Goal: Transaction & Acquisition: Purchase product/service

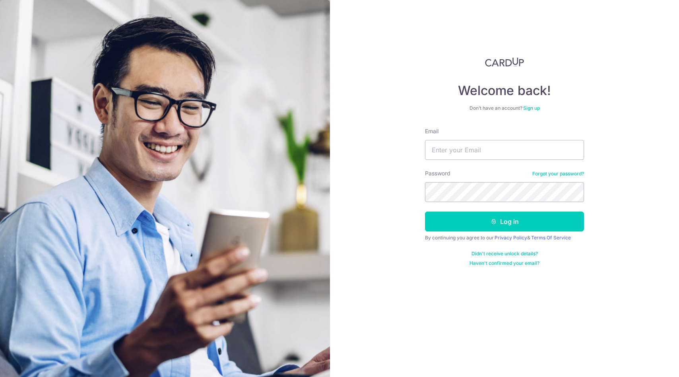
click at [565, 175] on link "Forgot your password?" at bounding box center [558, 173] width 52 height 6
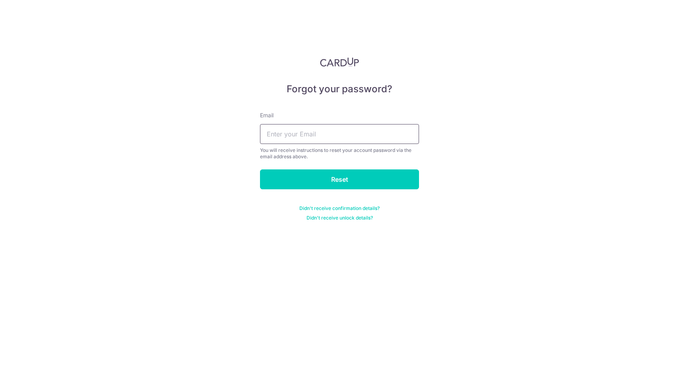
click at [313, 135] on input "text" at bounding box center [339, 134] width 159 height 20
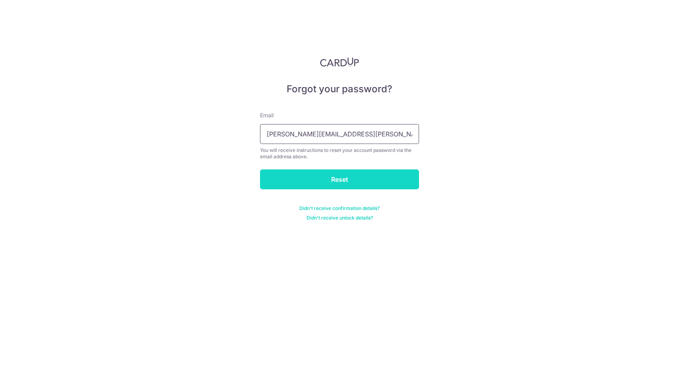
type input "zheng.olivier+cardup@gmail.com"
click at [312, 176] on input "Reset" at bounding box center [339, 179] width 159 height 20
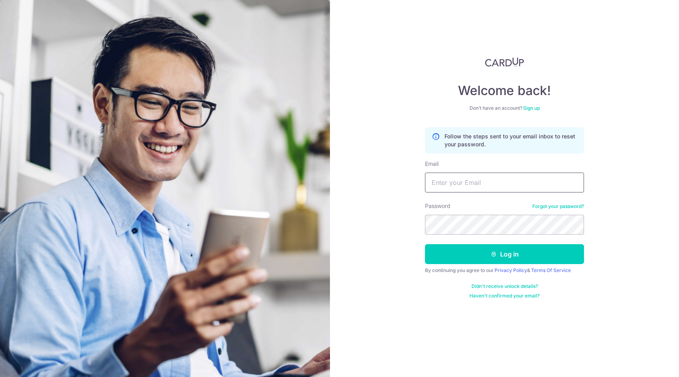
click at [496, 176] on input "Email" at bounding box center [504, 182] width 159 height 20
type input "[PERSON_NAME][EMAIL_ADDRESS][PERSON_NAME][DOMAIN_NAME]"
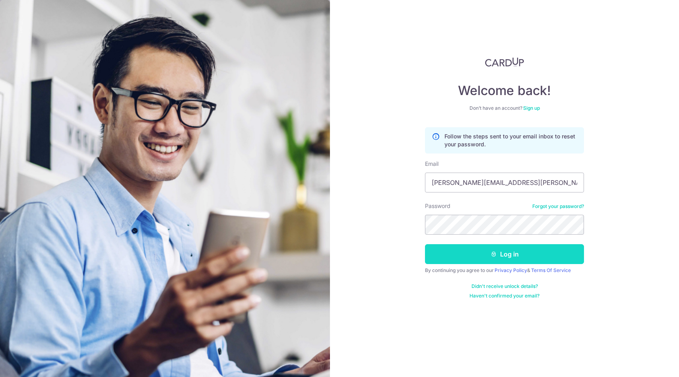
click at [519, 254] on button "Log in" at bounding box center [504, 254] width 159 height 20
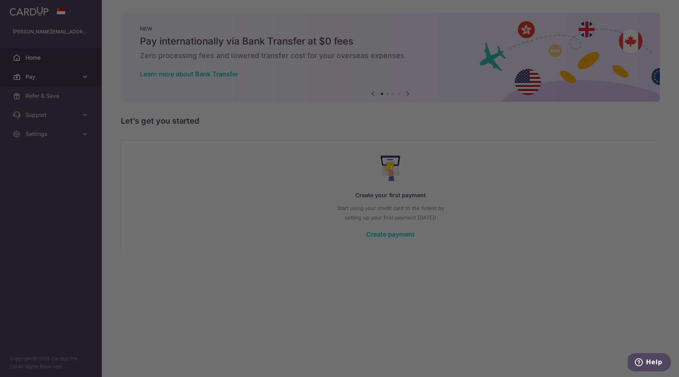
click at [86, 79] on div at bounding box center [342, 190] width 685 height 380
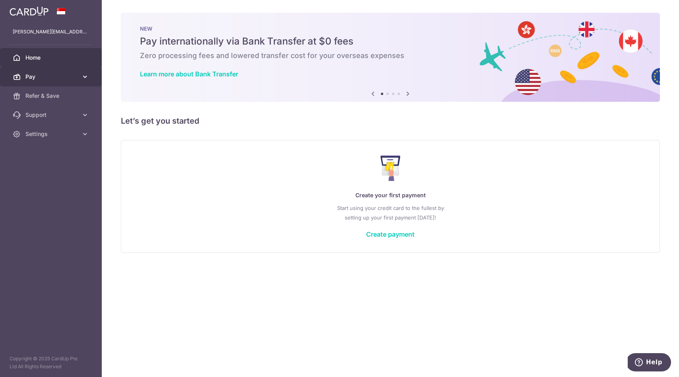
click at [73, 79] on span "Pay" at bounding box center [51, 77] width 52 height 8
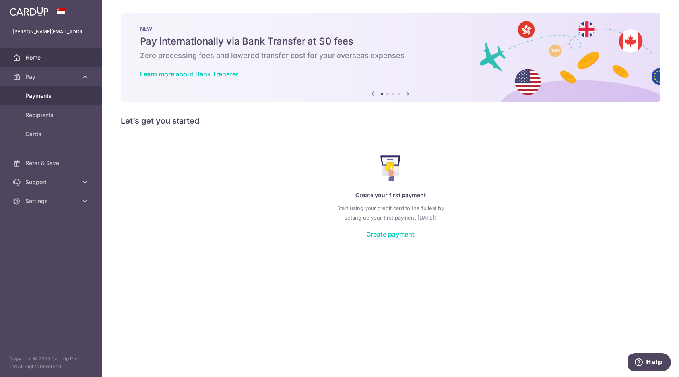
click at [54, 93] on span "Payments" at bounding box center [51, 96] width 52 height 8
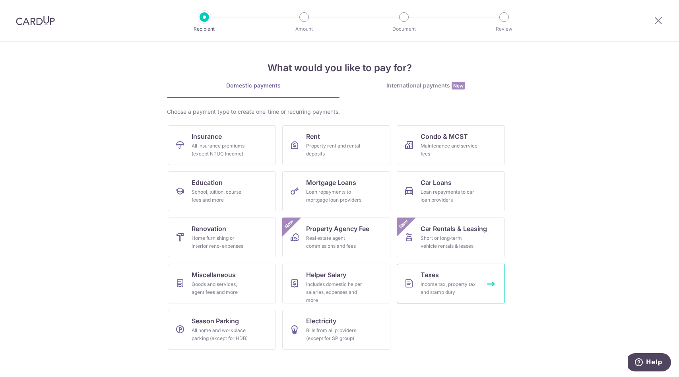
click at [432, 272] on span "Taxes" at bounding box center [429, 275] width 18 height 10
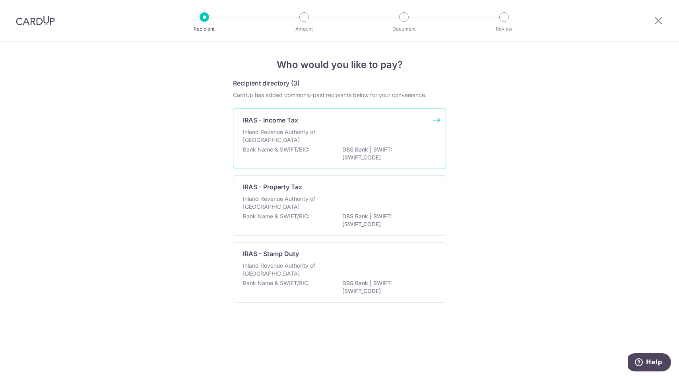
click at [395, 130] on div "Inland Revenue Authority of [GEOGRAPHIC_DATA]" at bounding box center [339, 136] width 193 height 17
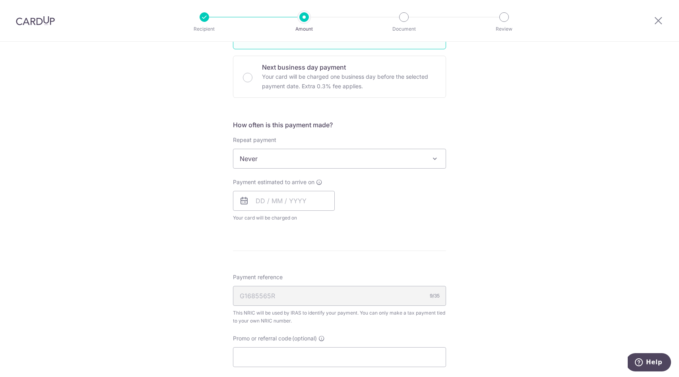
scroll to position [249, 0]
click at [352, 163] on span "Never" at bounding box center [339, 158] width 212 height 19
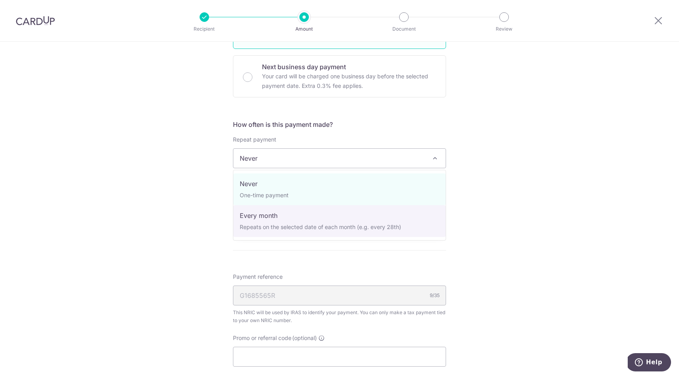
select select "3"
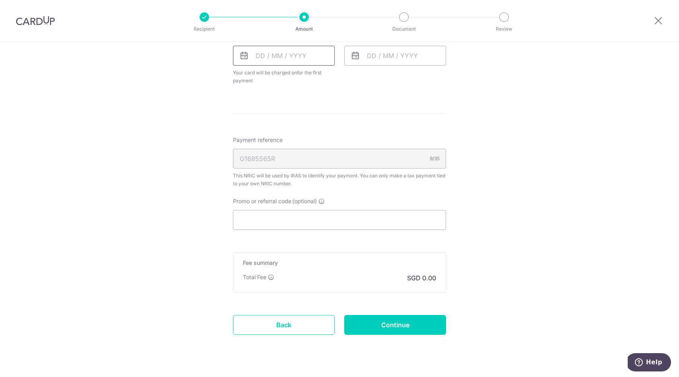
scroll to position [484, 0]
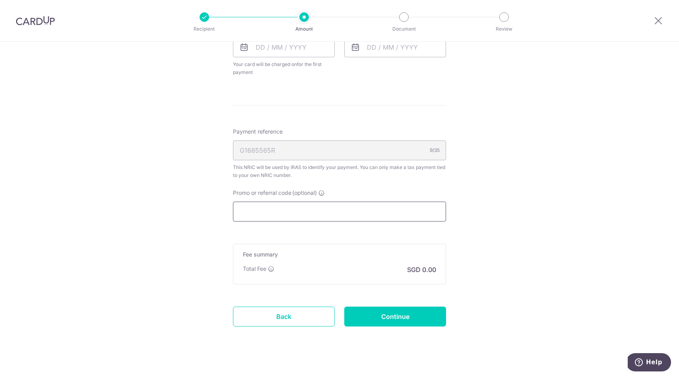
click at [272, 215] on input "Promo or referral code (optional)" at bounding box center [339, 211] width 213 height 20
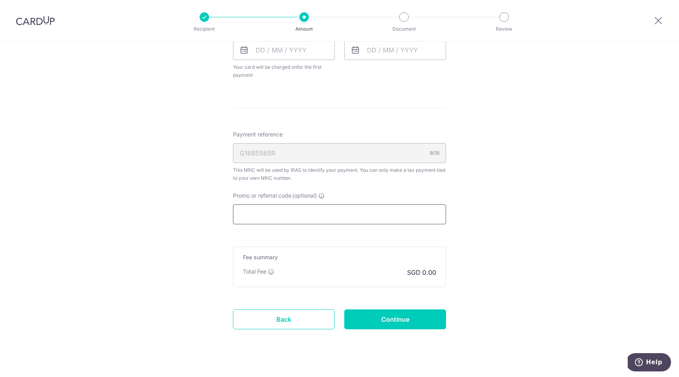
scroll to position [493, 0]
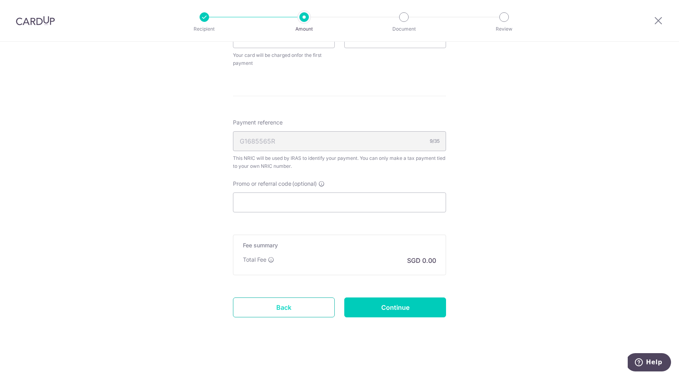
click at [271, 298] on link "Back" at bounding box center [284, 307] width 102 height 20
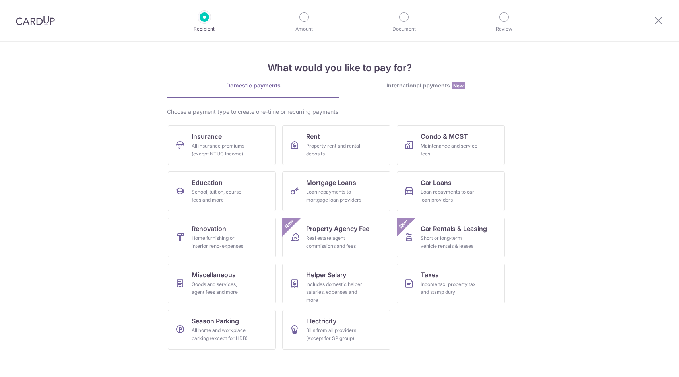
click at [657, 13] on div at bounding box center [657, 20] width 41 height 41
click at [657, 22] on icon at bounding box center [658, 20] width 10 height 10
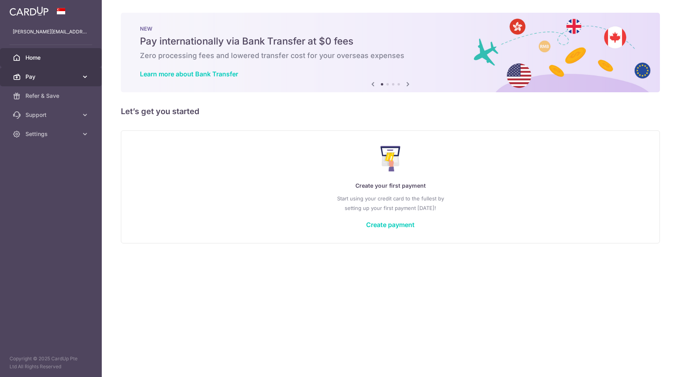
click at [85, 76] on icon at bounding box center [85, 77] width 8 height 8
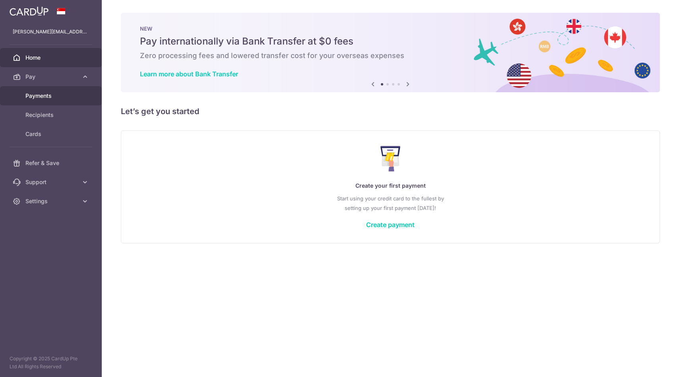
click at [60, 98] on span "Payments" at bounding box center [51, 96] width 52 height 8
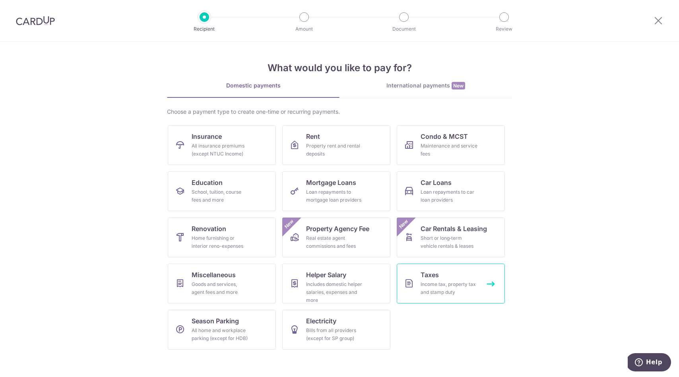
click at [447, 281] on div "Income tax, property tax and stamp duty" at bounding box center [448, 288] width 57 height 16
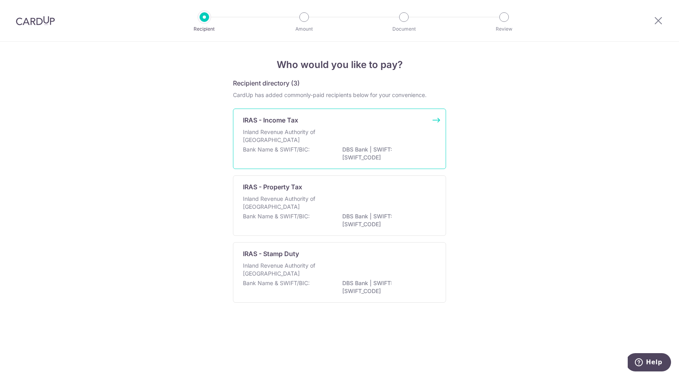
click at [307, 118] on div "IRAS - Income Tax" at bounding box center [335, 120] width 184 height 10
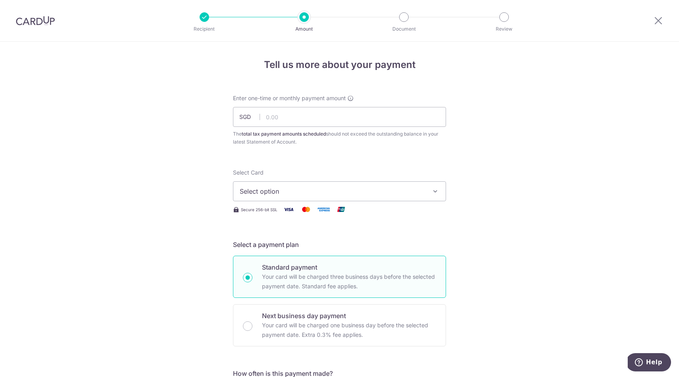
click at [306, 198] on button "Select option" at bounding box center [339, 191] width 213 height 20
click at [304, 214] on span "Add credit card" at bounding box center [346, 213] width 185 height 8
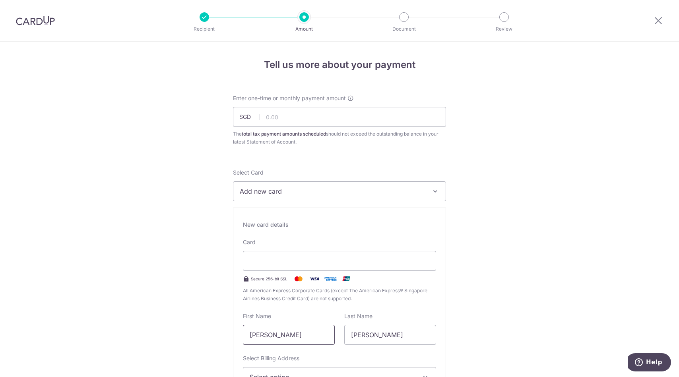
click at [267, 335] on input "Zhou Olivier" at bounding box center [289, 335] width 92 height 20
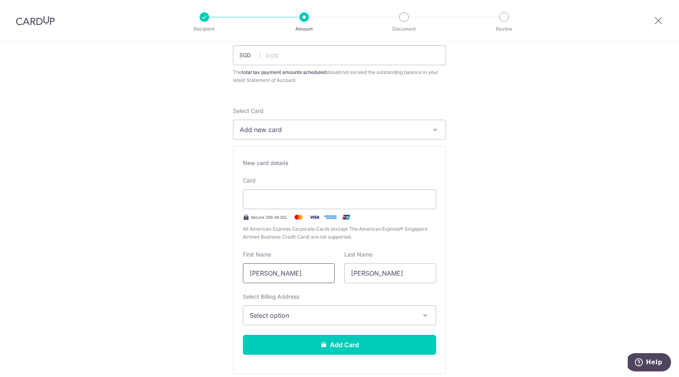
scroll to position [77, 0]
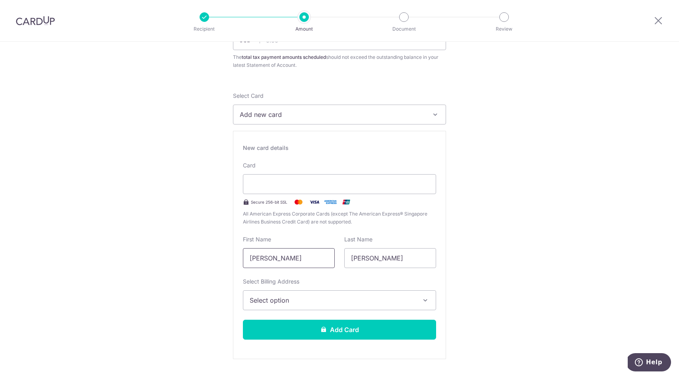
type input "Olivier"
click at [307, 306] on button "Select option" at bounding box center [339, 300] width 193 height 20
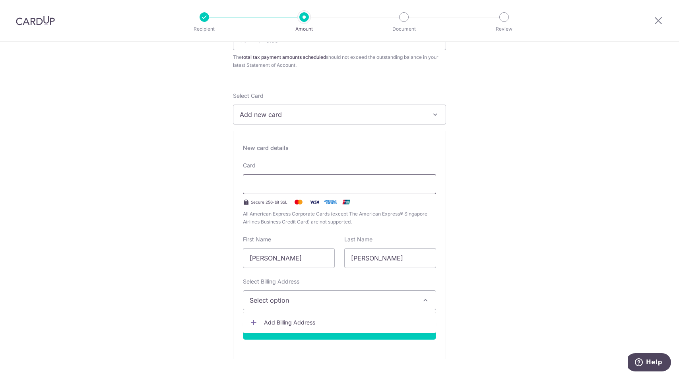
click at [387, 189] on div at bounding box center [339, 184] width 193 height 20
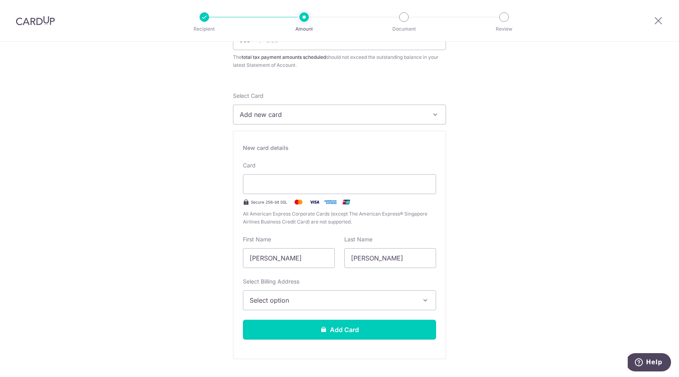
click at [393, 307] on button "Select option" at bounding box center [339, 300] width 193 height 20
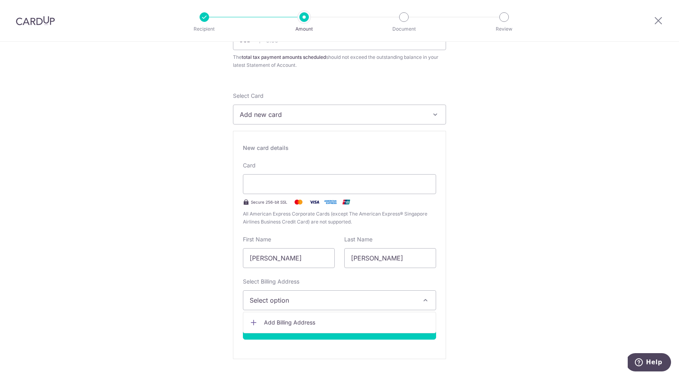
click at [379, 323] on span "Add Billing Address" at bounding box center [346, 322] width 165 height 8
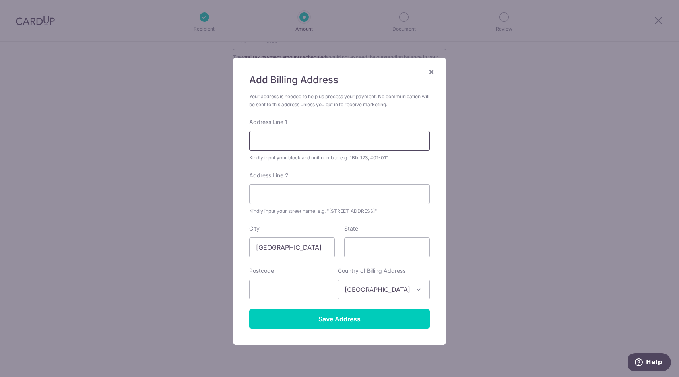
click at [321, 145] on input "Address Line 1" at bounding box center [339, 141] width 180 height 20
type input "371 beach road"
click at [308, 289] on input "text" at bounding box center [288, 289] width 79 height 20
type input "199597"
click at [300, 199] on input "Address Line 2" at bounding box center [339, 194] width 180 height 20
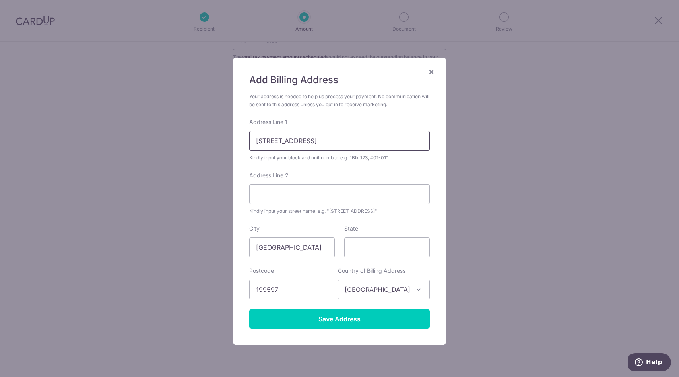
drag, startPoint x: 317, startPoint y: 139, endPoint x: 251, endPoint y: 131, distance: 67.2
click at [251, 131] on input "371 beach road" at bounding box center [339, 141] width 180 height 20
click at [267, 194] on input "Address Line 2" at bounding box center [339, 194] width 180 height 20
paste input "371 beach road"
type input "371 beach road"
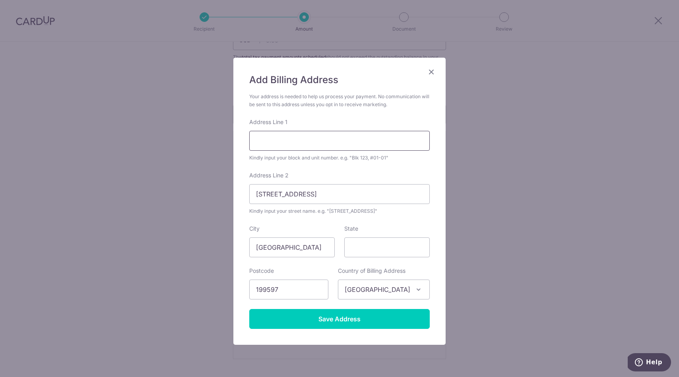
click at [267, 141] on input "Address Line 1" at bounding box center [339, 141] width 180 height 20
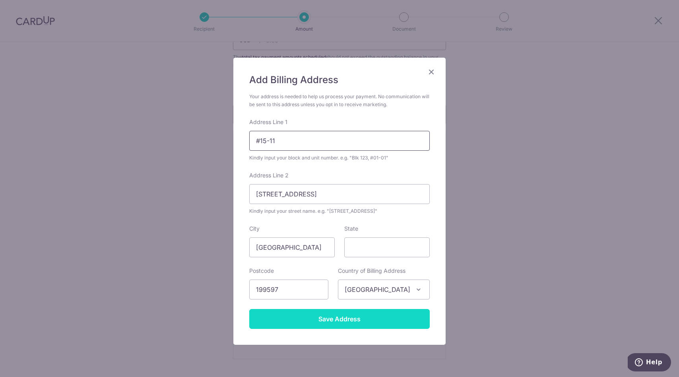
type input "#15-11"
click at [310, 323] on input "Save Address" at bounding box center [339, 319] width 180 height 20
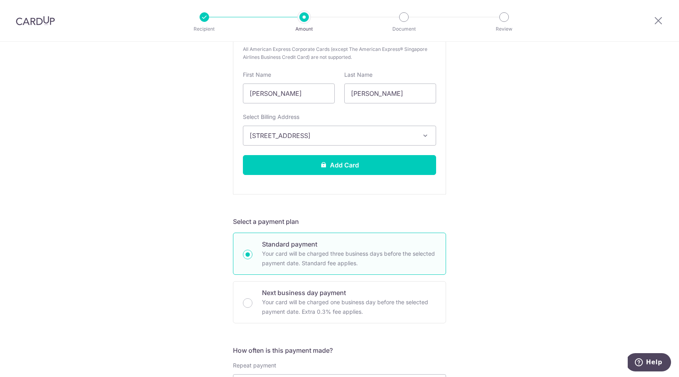
scroll to position [253, 0]
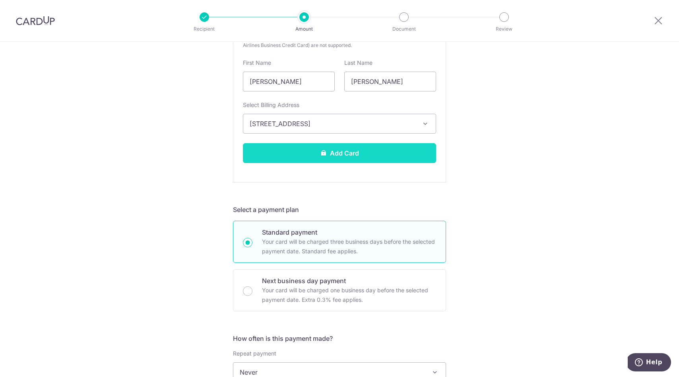
click at [370, 153] on button "Add Card" at bounding box center [339, 153] width 193 height 20
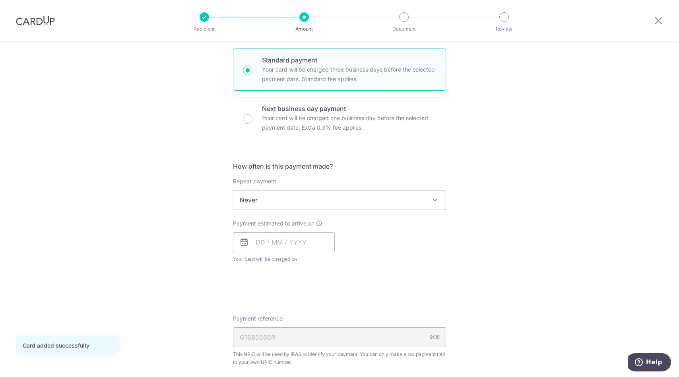
scroll to position [212, 0]
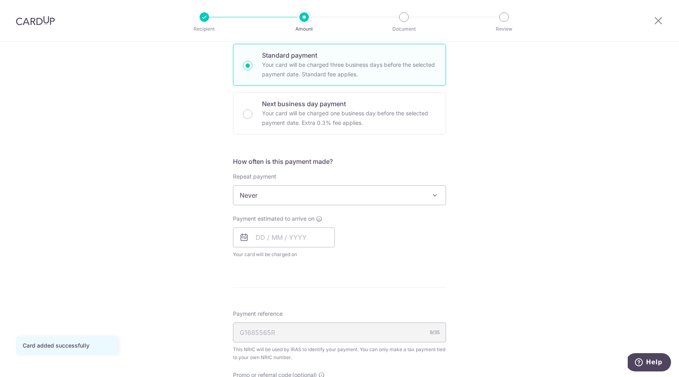
click at [417, 193] on span "Never" at bounding box center [339, 195] width 212 height 19
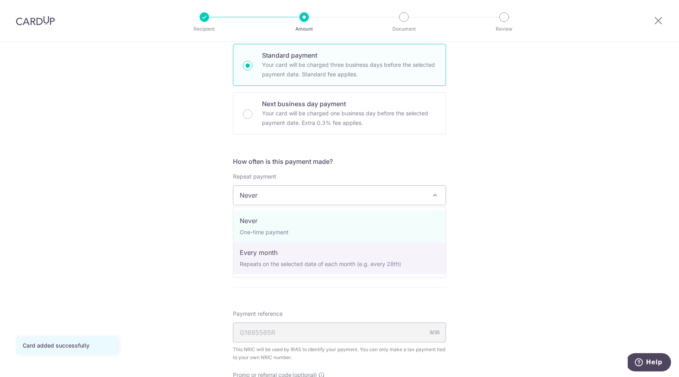
select select "3"
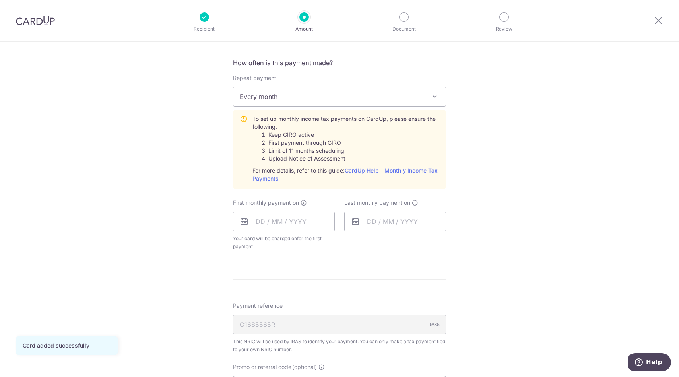
scroll to position [317, 0]
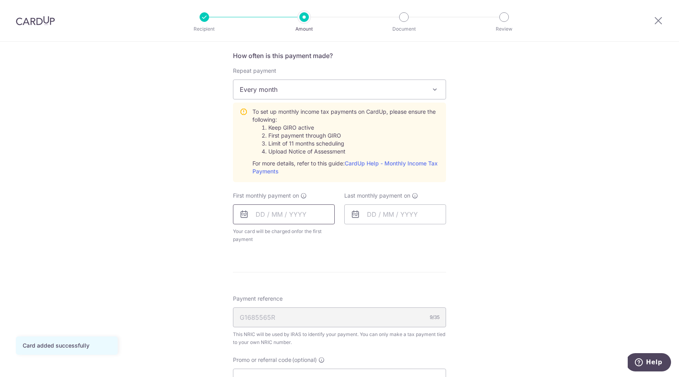
click at [310, 220] on input "text" at bounding box center [284, 214] width 102 height 20
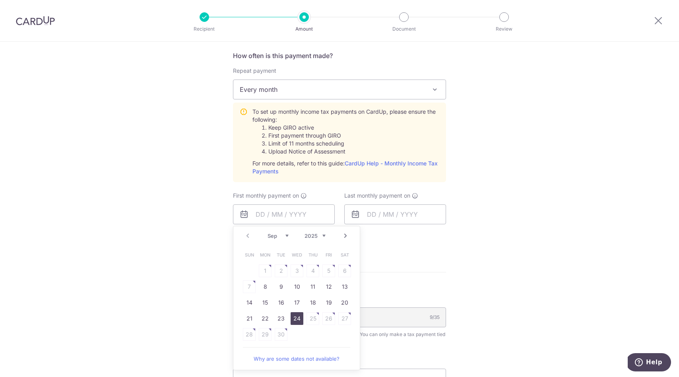
click at [294, 314] on link "24" at bounding box center [296, 318] width 13 height 13
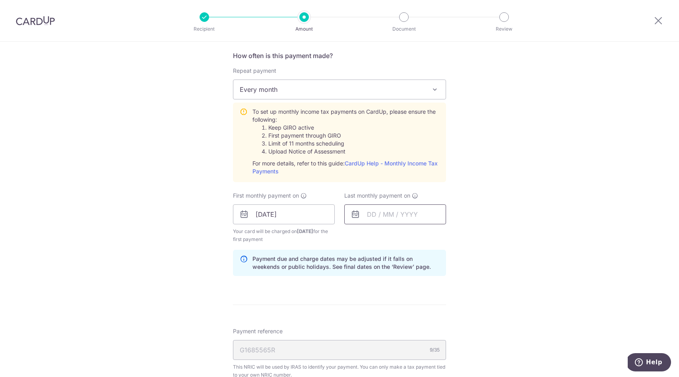
click at [381, 213] on input "text" at bounding box center [395, 214] width 102 height 20
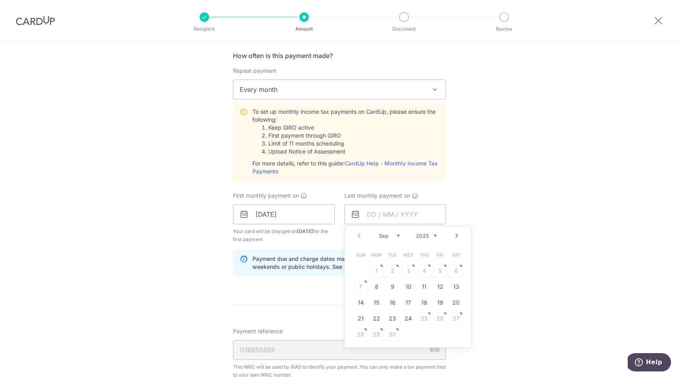
click at [399, 238] on select "Sep Oct Nov Dec" at bounding box center [389, 235] width 21 height 6
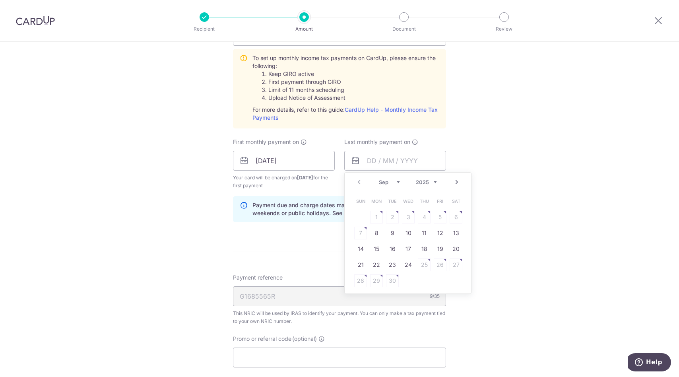
scroll to position [372, 0]
click at [286, 162] on input "24/09/2025" at bounding box center [284, 160] width 102 height 20
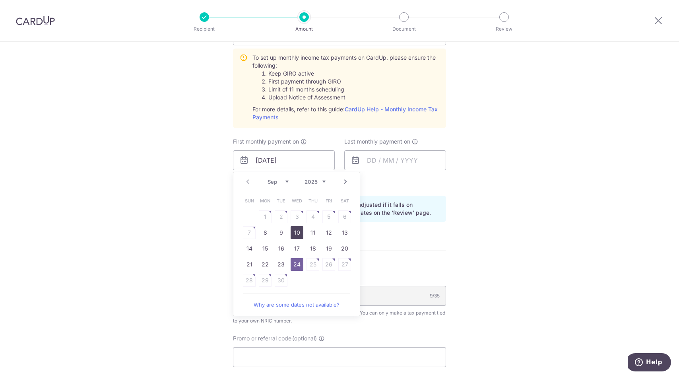
click at [300, 234] on link "10" at bounding box center [296, 232] width 13 height 13
type input "[DATE]"
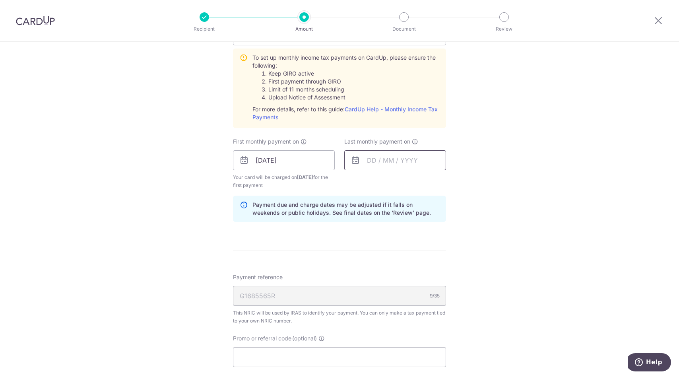
click at [374, 163] on input "text" at bounding box center [395, 160] width 102 height 20
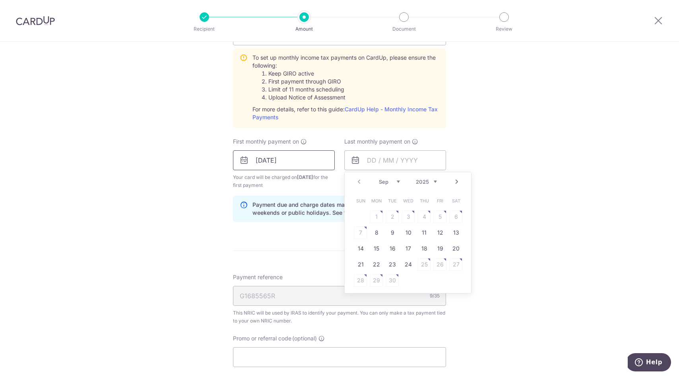
click at [298, 162] on input "[DATE]" at bounding box center [284, 160] width 102 height 20
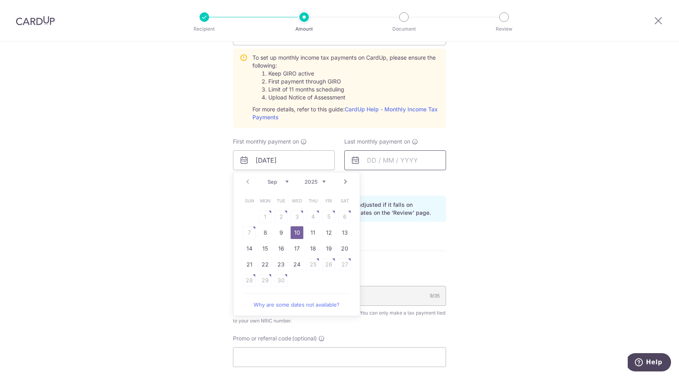
click at [374, 162] on input "text" at bounding box center [395, 160] width 102 height 20
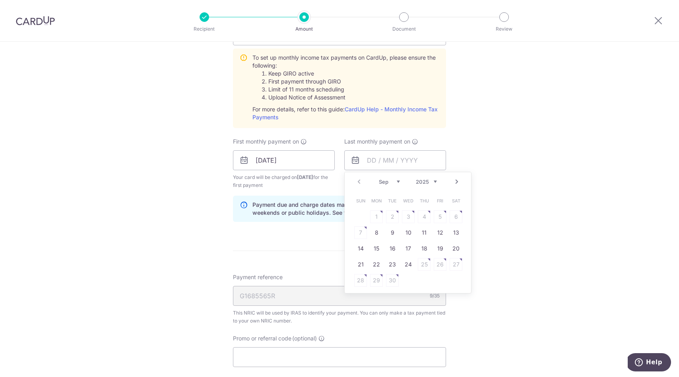
click at [434, 180] on select "2025 2026" at bounding box center [426, 181] width 21 height 6
click at [397, 181] on select "Jan Feb Mar Apr May Jun Jul Aug Sep Oct" at bounding box center [389, 181] width 21 height 6
click at [395, 236] on link "10" at bounding box center [392, 232] width 13 height 13
type input "10/03/2026"
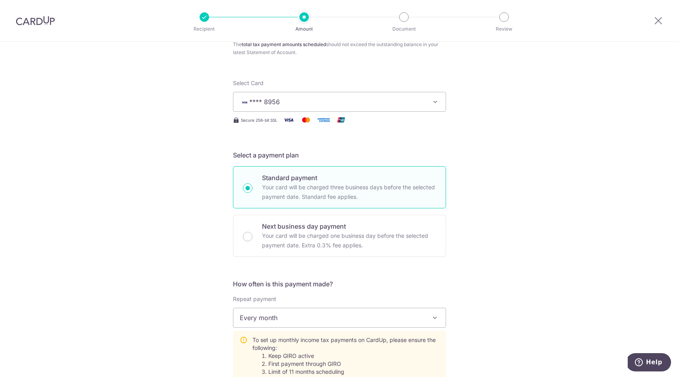
scroll to position [0, 0]
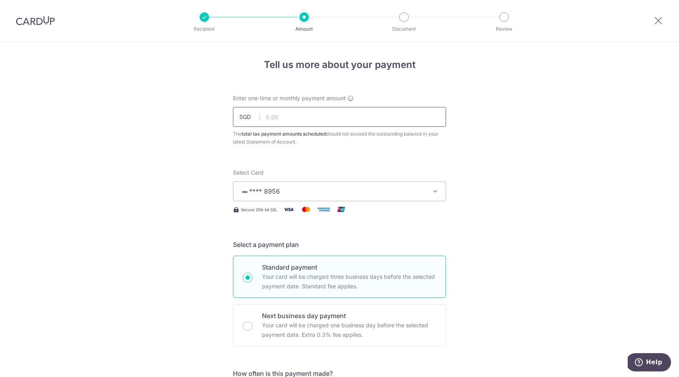
click at [404, 117] on input "text" at bounding box center [339, 117] width 213 height 20
paste input "4,681.38"
type input "4,681.38"
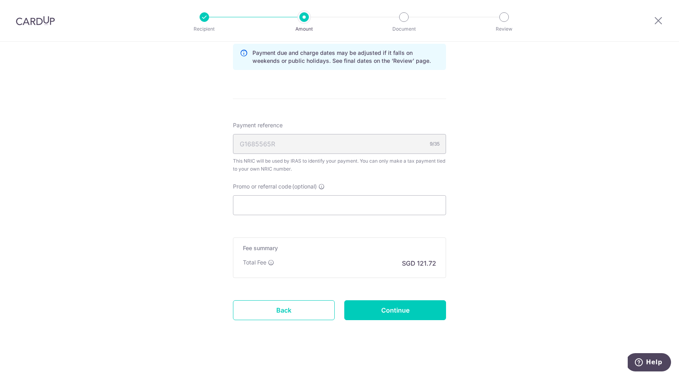
scroll to position [524, 0]
click at [392, 199] on input "Promo or referral code (optional)" at bounding box center [339, 205] width 213 height 20
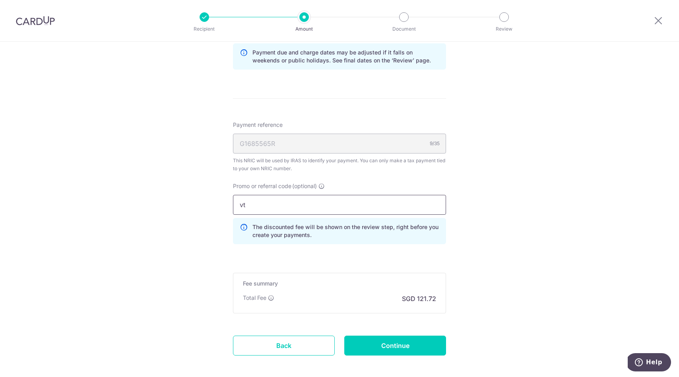
type input "v"
type input "VTAX25R"
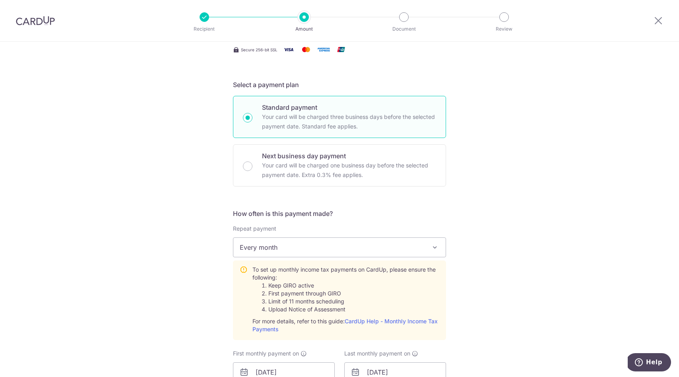
scroll to position [280, 0]
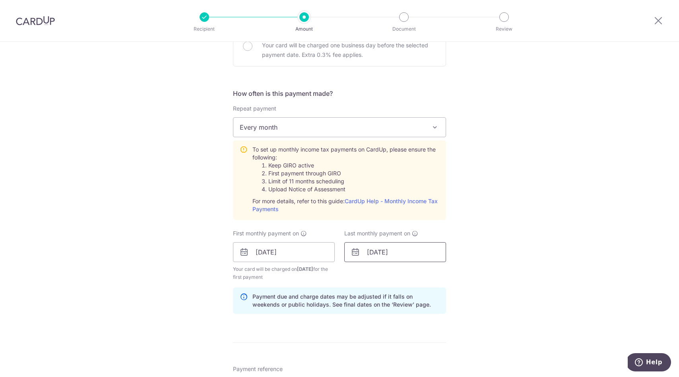
click at [391, 254] on input "10/03/2026" at bounding box center [395, 252] width 102 height 20
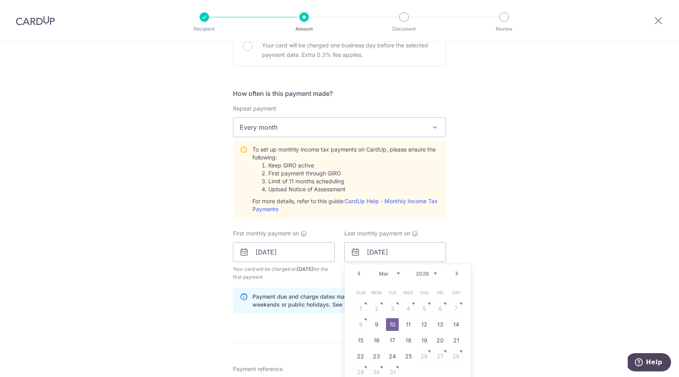
click at [493, 252] on div "Tell us more about your payment Enter one-time or monthly payment amount SGD 4,…" at bounding box center [339, 210] width 679 height 897
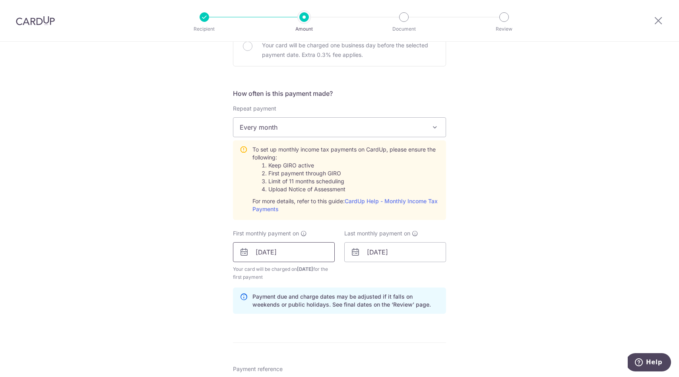
click at [252, 254] on input "10/09/2025" at bounding box center [284, 252] width 102 height 20
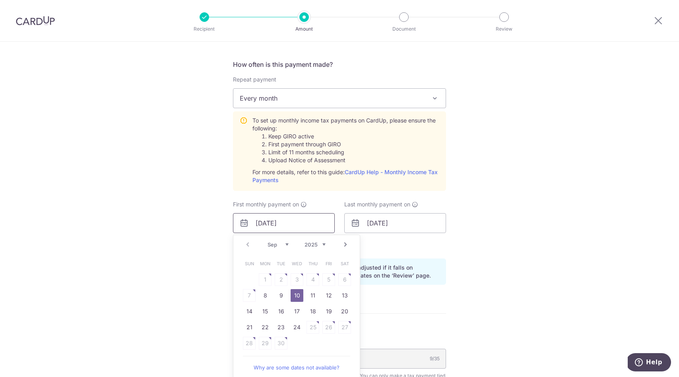
scroll to position [309, 0]
click at [513, 257] on div "Tell us more about your payment Enter one-time or monthly payment amount SGD 4,…" at bounding box center [339, 181] width 679 height 897
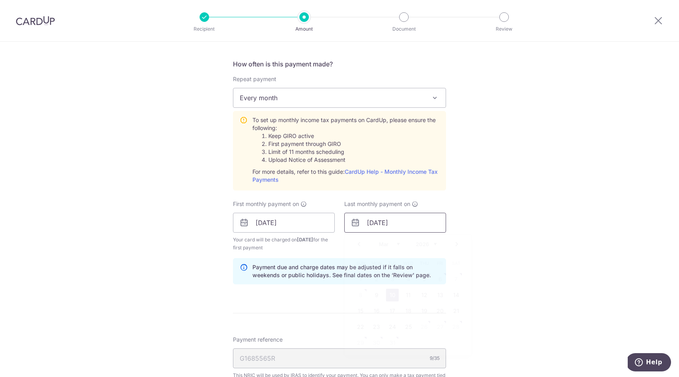
click at [400, 218] on input "10/03/2026" at bounding box center [395, 223] width 102 height 20
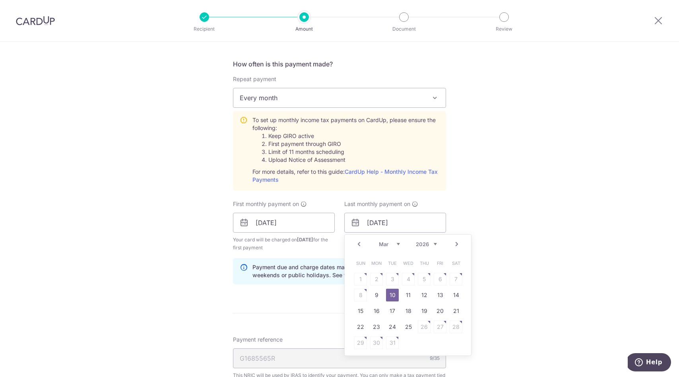
click at [387, 245] on select "Jan Feb Mar Apr May Jun Jul Aug Sep Oct" at bounding box center [389, 244] width 21 height 6
click at [399, 242] on select "Jan Feb Mar Apr May Jun Jul Aug Sep Oct" at bounding box center [389, 244] width 21 height 6
click at [475, 236] on div "Tell us more about your payment Enter one-time or monthly payment amount SGD 4,…" at bounding box center [339, 181] width 679 height 897
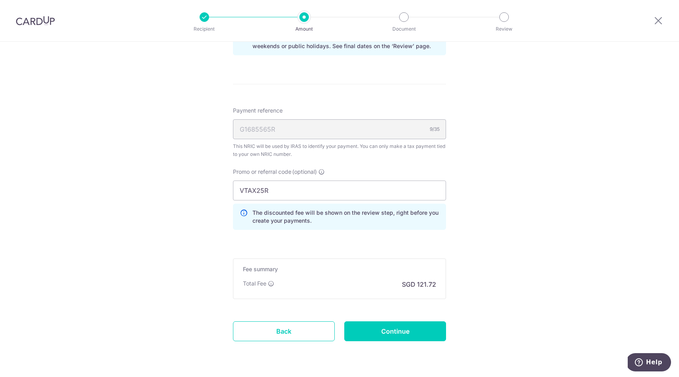
scroll to position [562, 0]
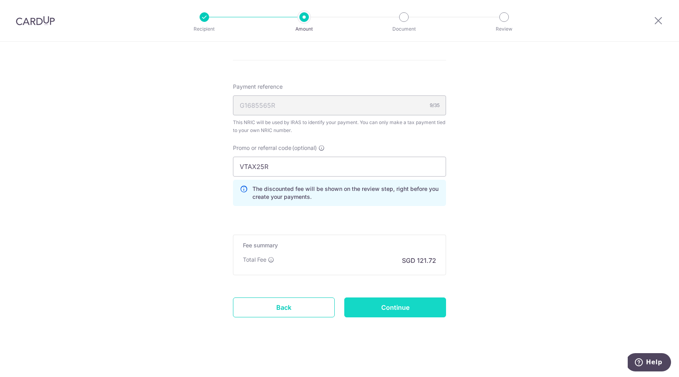
click at [394, 309] on input "Continue" at bounding box center [395, 307] width 102 height 20
type input "Create Schedule"
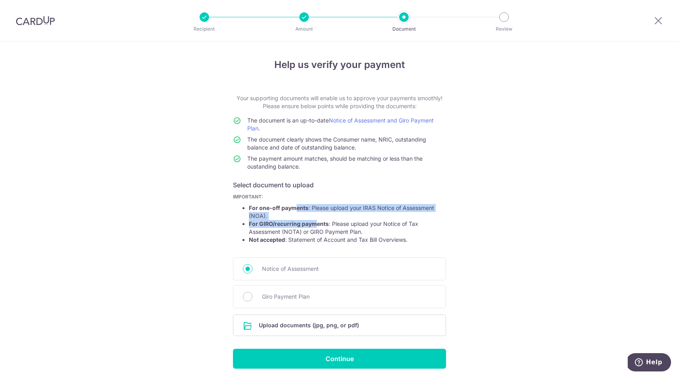
drag, startPoint x: 297, startPoint y: 207, endPoint x: 315, endPoint y: 221, distance: 22.7
click at [315, 221] on ul "For one-off payments : Please upload your IRAS Notice of Assessment (NOA). For …" at bounding box center [339, 224] width 213 height 40
click at [315, 221] on strong "For GIRO/recurring payments" at bounding box center [289, 223] width 80 height 7
click at [341, 226] on li "For GIRO/recurring payments : Please upload your Notice of Tax Assessment (NOTA…" at bounding box center [347, 228] width 197 height 16
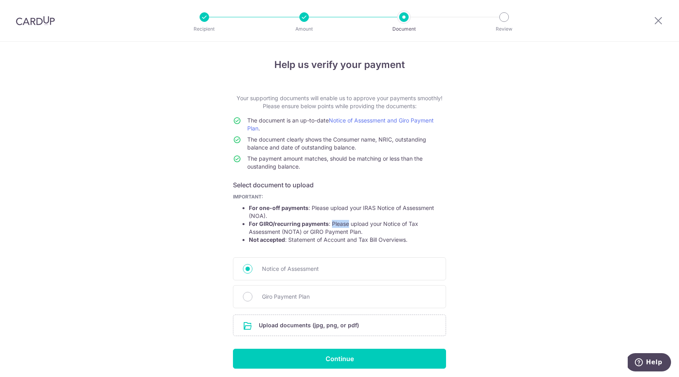
click at [341, 226] on li "For GIRO/recurring payments : Please upload your Notice of Tax Assessment (NOTA…" at bounding box center [347, 228] width 197 height 16
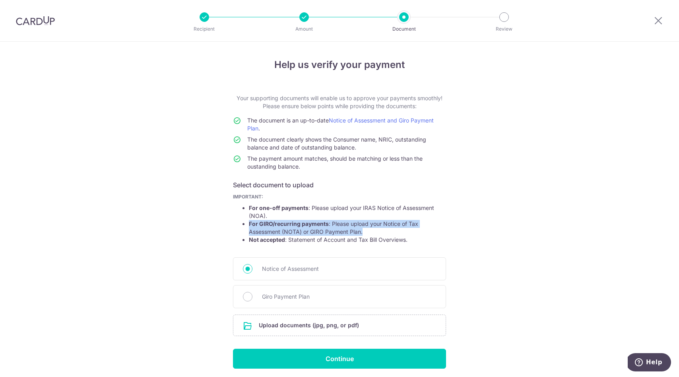
click at [341, 226] on li "For GIRO/recurring payments : Please upload your Notice of Tax Assessment (NOTA…" at bounding box center [347, 228] width 197 height 16
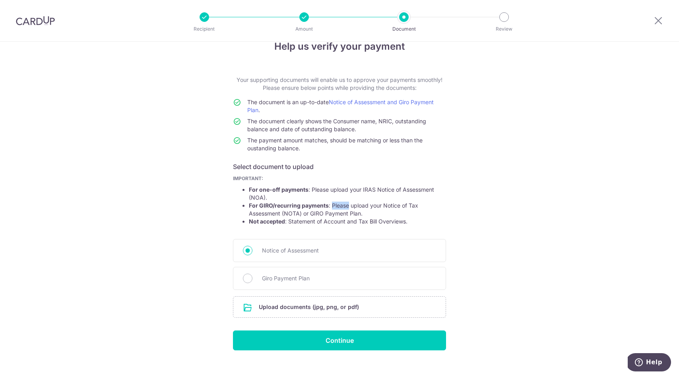
scroll to position [29, 0]
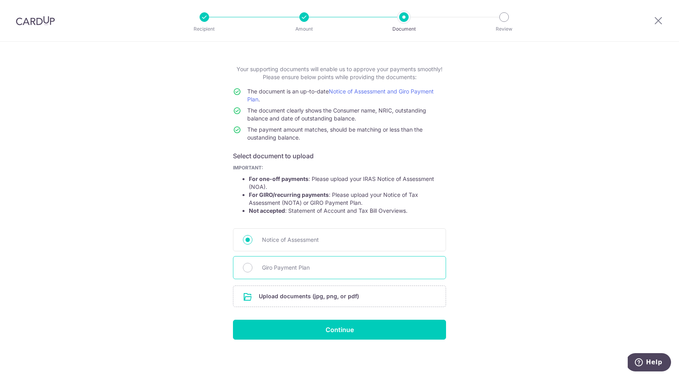
click at [358, 274] on div "Giro Payment Plan" at bounding box center [339, 267] width 213 height 23
click at [249, 269] on input "Giro Payment Plan" at bounding box center [248, 268] width 10 height 10
radio input "true"
click at [310, 292] on input "file" at bounding box center [339, 296] width 212 height 21
drag, startPoint x: 322, startPoint y: 111, endPoint x: 329, endPoint y: 116, distance: 8.3
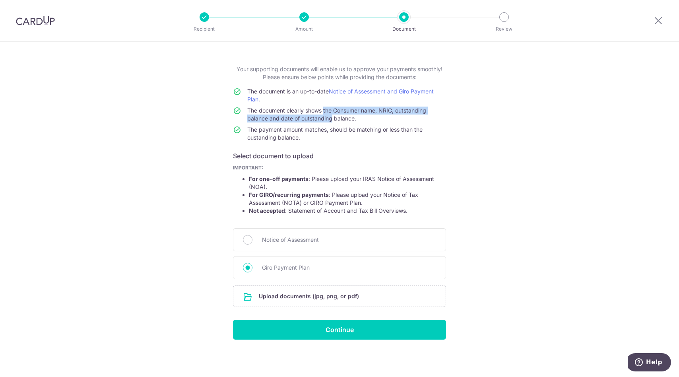
click at [329, 116] on span "The document clearly shows the Consumer name, NRIC, outstanding balance and dat…" at bounding box center [336, 114] width 179 height 15
drag, startPoint x: 326, startPoint y: 113, endPoint x: 330, endPoint y: 116, distance: 4.9
click at [330, 116] on span "The document clearly shows the Consumer name, NRIC, outstanding balance and dat…" at bounding box center [336, 114] width 179 height 15
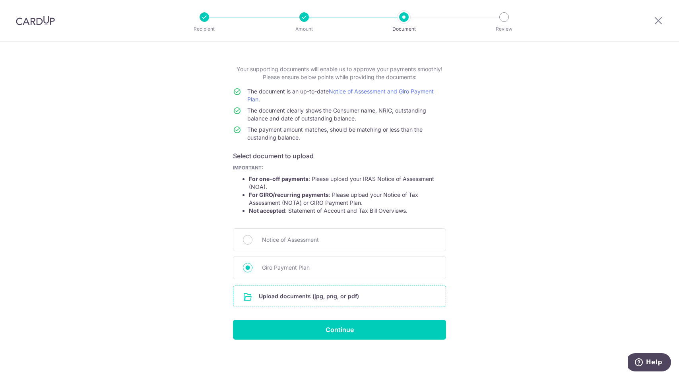
click at [330, 292] on input "file" at bounding box center [339, 296] width 212 height 21
click at [382, 295] on input "file" at bounding box center [339, 296] width 212 height 21
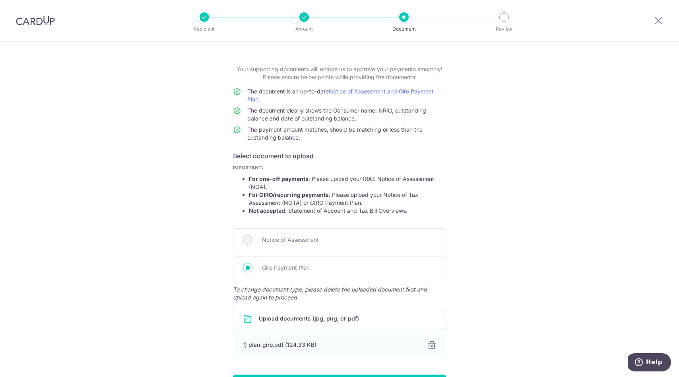
scroll to position [84, 0]
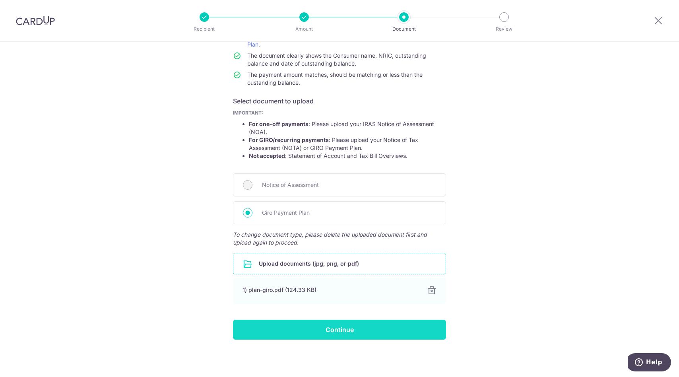
click at [367, 329] on input "Continue" at bounding box center [339, 329] width 213 height 20
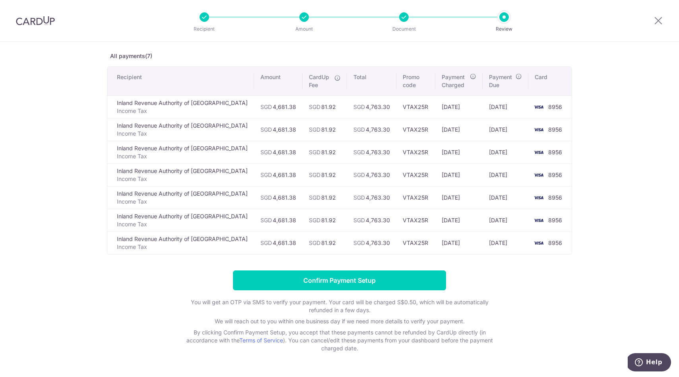
scroll to position [38, 0]
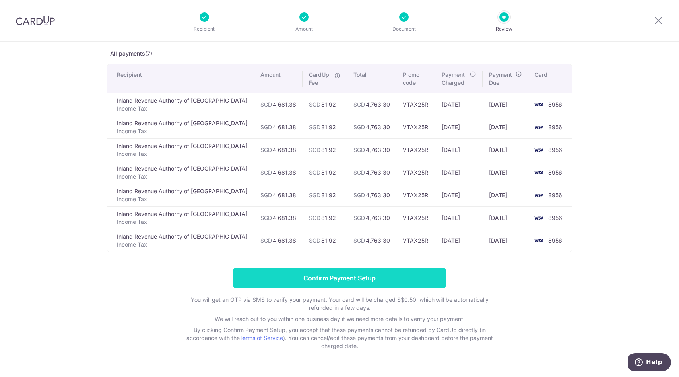
click at [413, 275] on input "Confirm Payment Setup" at bounding box center [339, 278] width 213 height 20
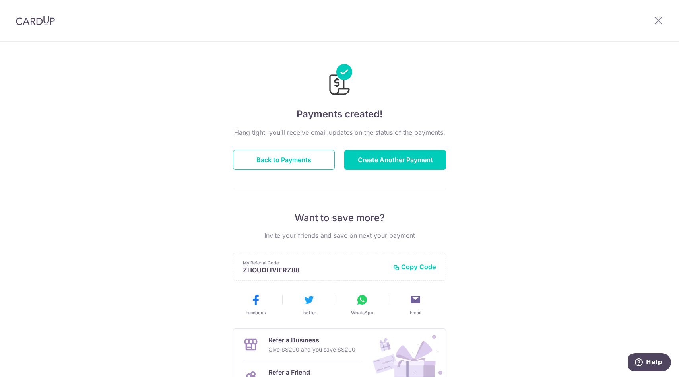
click at [663, 19] on div at bounding box center [657, 20] width 41 height 41
click at [657, 22] on icon at bounding box center [658, 20] width 10 height 10
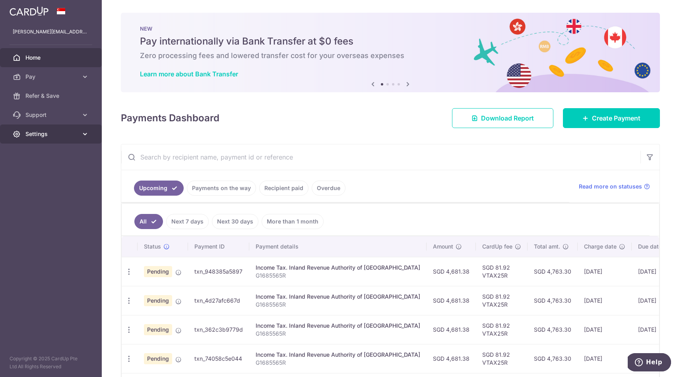
click at [55, 140] on link "Settings" at bounding box center [51, 133] width 102 height 19
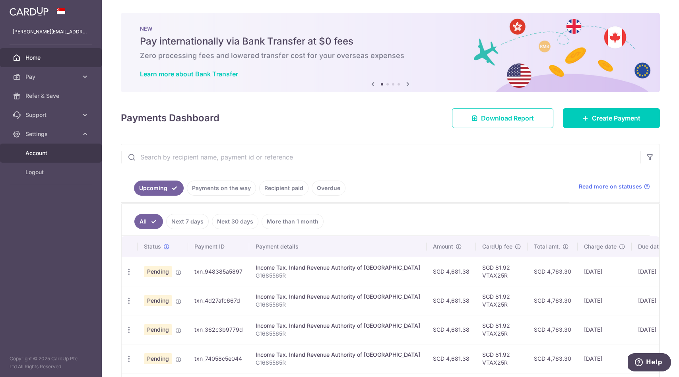
click at [55, 154] on span "Account" at bounding box center [51, 153] width 52 height 8
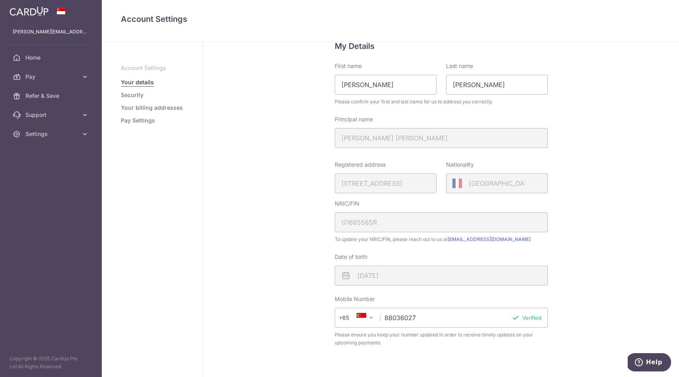
scroll to position [26, 0]
drag, startPoint x: 360, startPoint y: 86, endPoint x: 338, endPoint y: 82, distance: 22.3
click at [338, 82] on input "[PERSON_NAME]" at bounding box center [386, 83] width 102 height 20
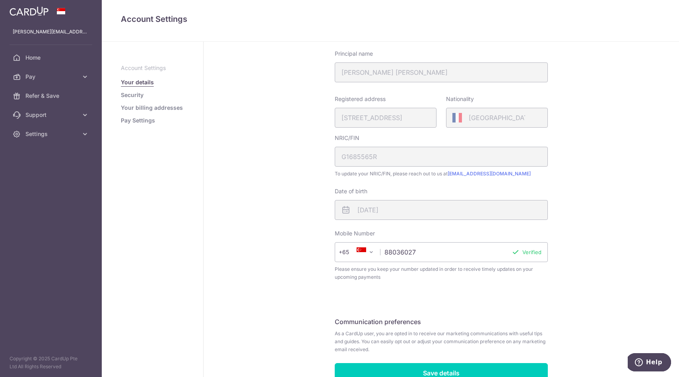
scroll to position [133, 0]
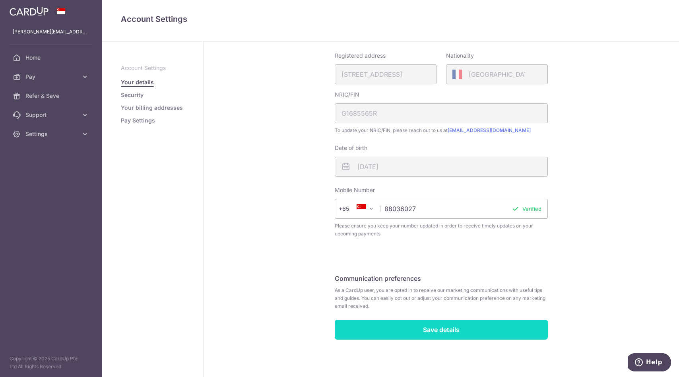
type input "[PERSON_NAME]"
click at [406, 329] on input "Save details" at bounding box center [441, 329] width 213 height 20
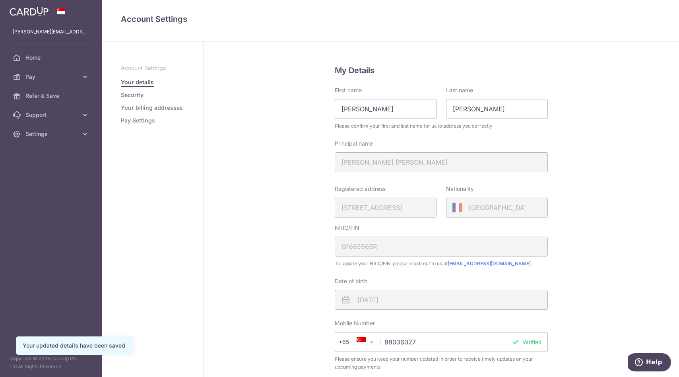
click at [140, 94] on link "Security" at bounding box center [132, 95] width 23 height 8
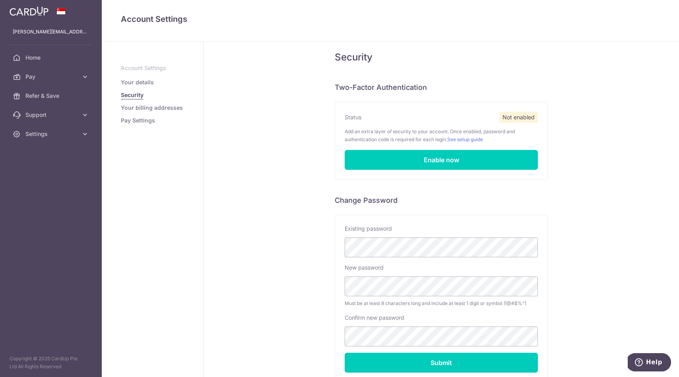
scroll to position [22, 0]
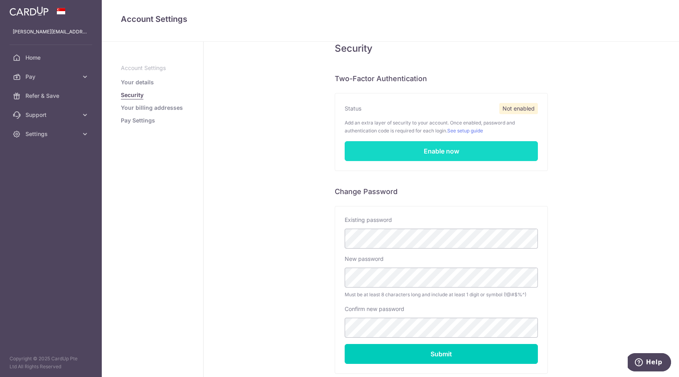
click at [415, 151] on link "Enable now" at bounding box center [440, 151] width 193 height 20
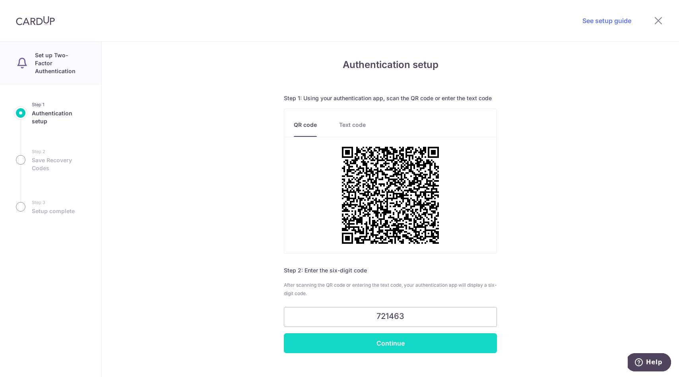
type input "721463"
click at [408, 346] on input "Continue" at bounding box center [390, 343] width 213 height 20
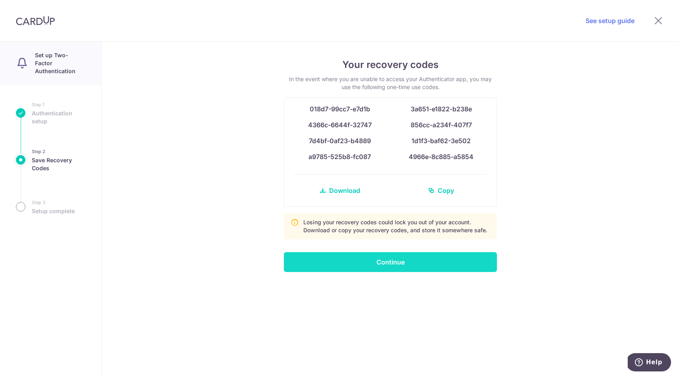
click at [392, 264] on input "Continue" at bounding box center [390, 262] width 213 height 20
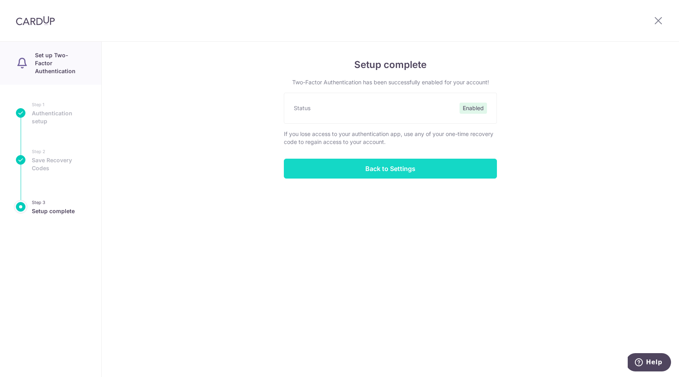
click at [387, 173] on input "Back to Settings" at bounding box center [390, 169] width 213 height 20
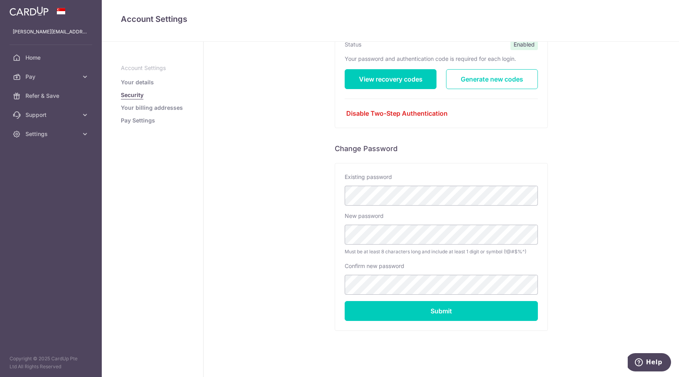
scroll to position [93, 0]
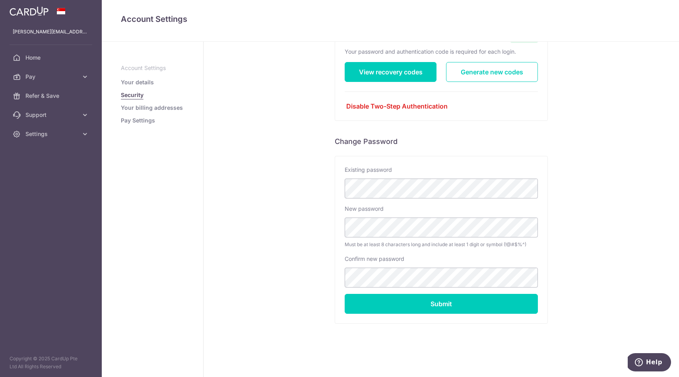
click at [160, 106] on link "Your billing addresses" at bounding box center [152, 108] width 62 height 8
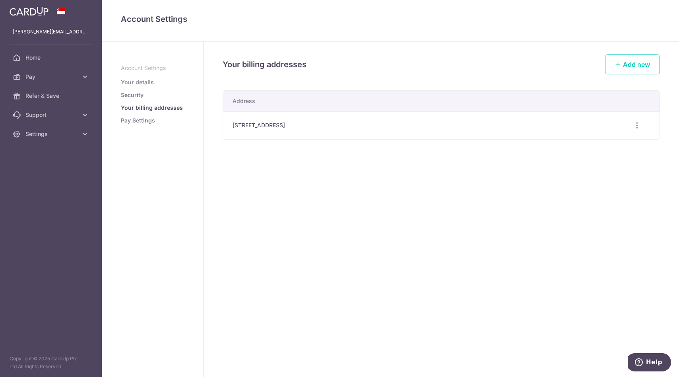
click at [154, 120] on link "Pay Settings" at bounding box center [138, 120] width 34 height 8
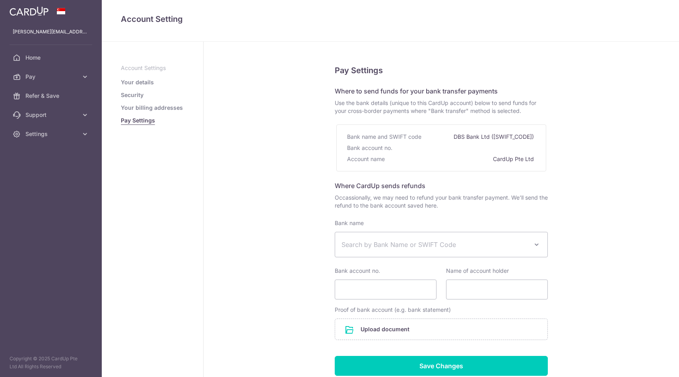
select select
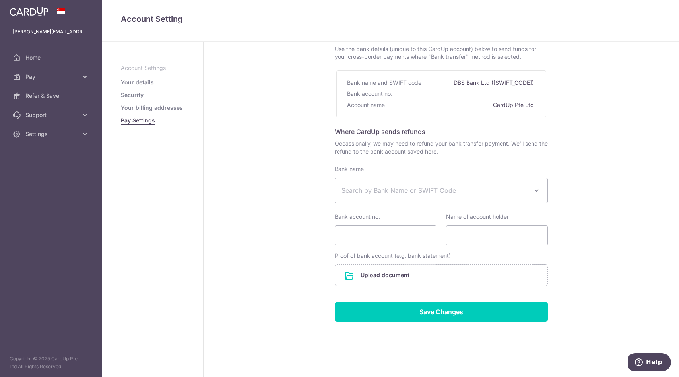
scroll to position [58, 0]
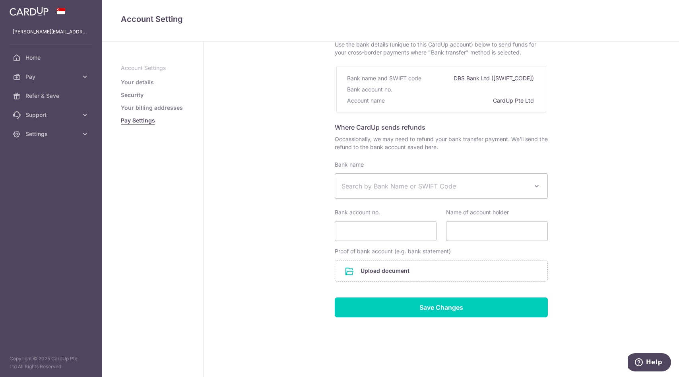
click at [414, 187] on span "Search by Bank Name or SWIFT Code" at bounding box center [434, 186] width 187 height 10
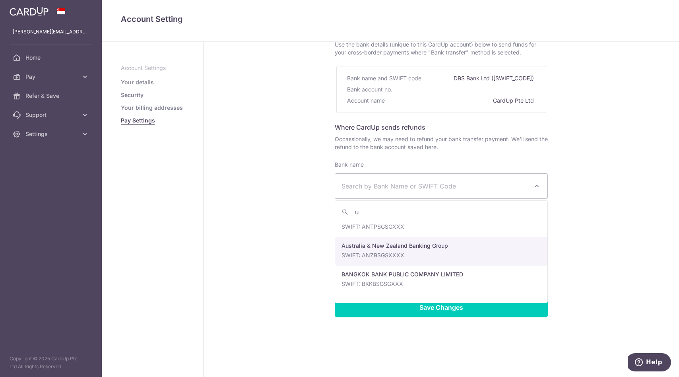
scroll to position [0, 0]
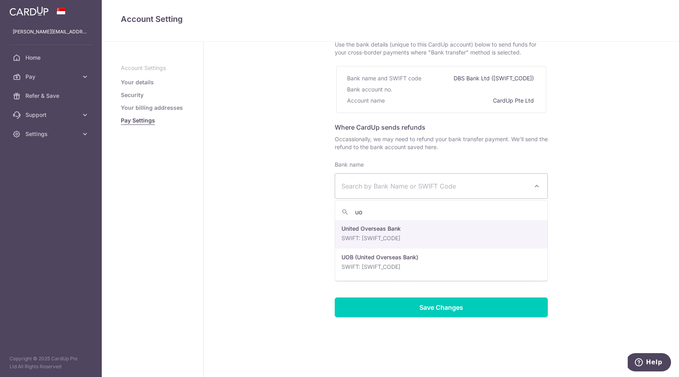
type input "uo"
select select "23668"
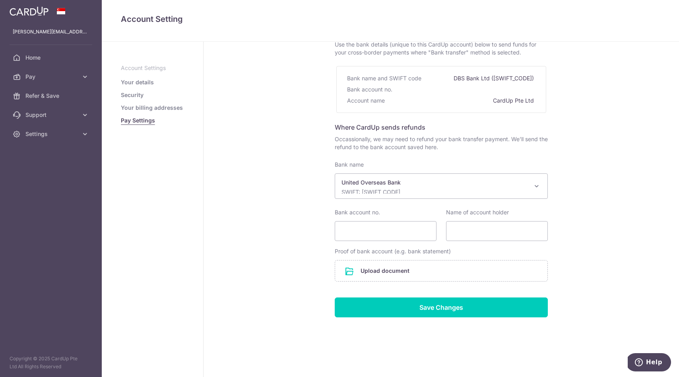
click at [406, 190] on p "SWIFT: UOVBSGSGXXX" at bounding box center [434, 192] width 187 height 8
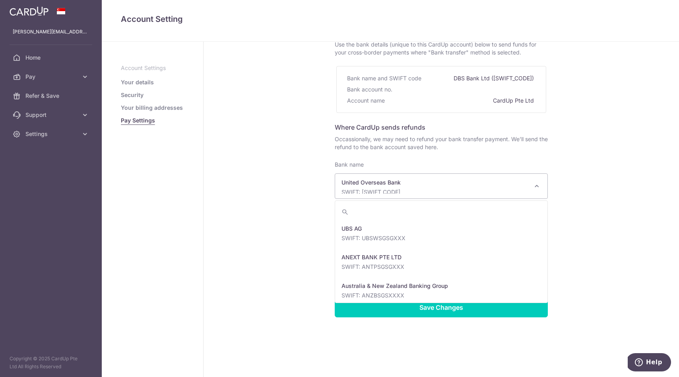
scroll to position [1688, 0]
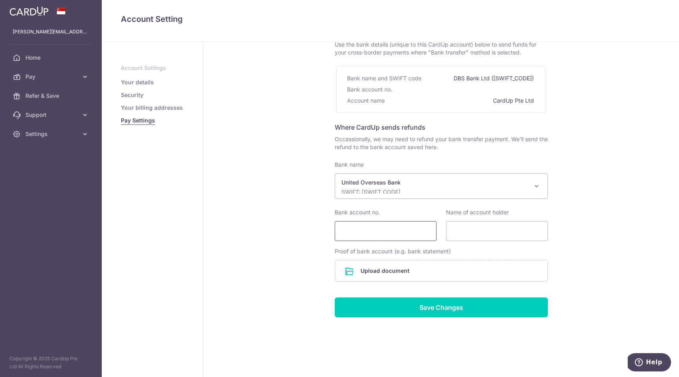
click at [370, 228] on input "Bank account no." at bounding box center [386, 231] width 102 height 20
click at [301, 227] on div "Pay Settings Where to send funds for your bank transfer payments Use the bank d…" at bounding box center [440, 179] width 475 height 393
click at [85, 116] on icon at bounding box center [85, 115] width 8 height 8
click at [80, 177] on link "Settings" at bounding box center [51, 181] width 102 height 19
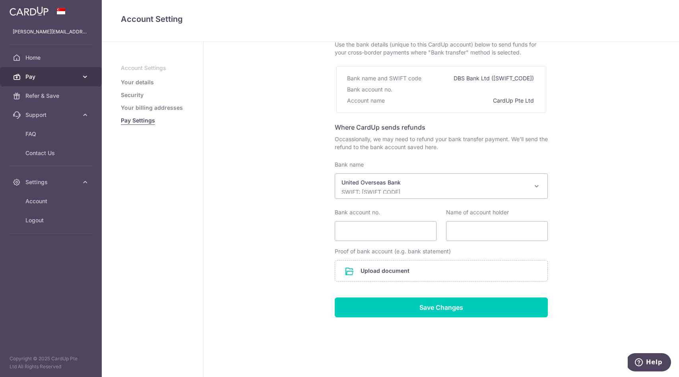
click at [81, 78] on icon at bounding box center [85, 77] width 8 height 8
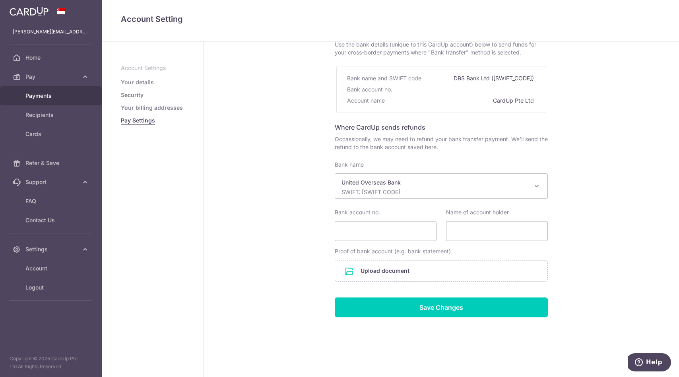
click at [72, 99] on span "Payments" at bounding box center [51, 96] width 52 height 8
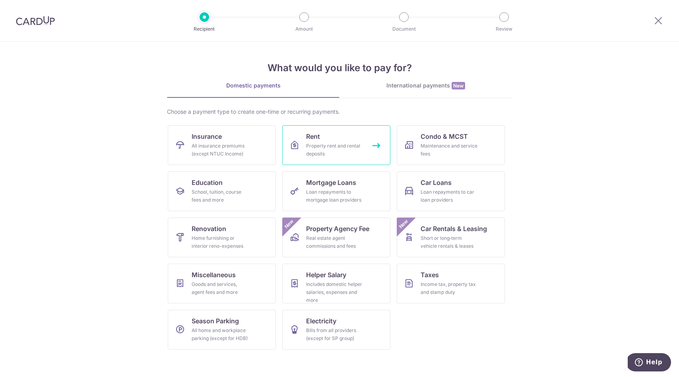
click at [354, 140] on link "Rent Property rent and rental deposits" at bounding box center [336, 145] width 108 height 40
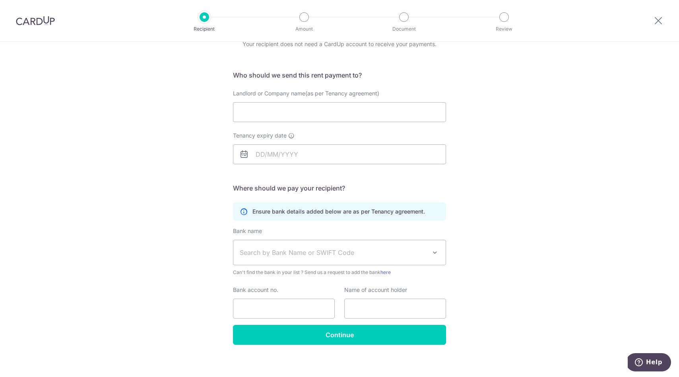
scroll to position [43, 0]
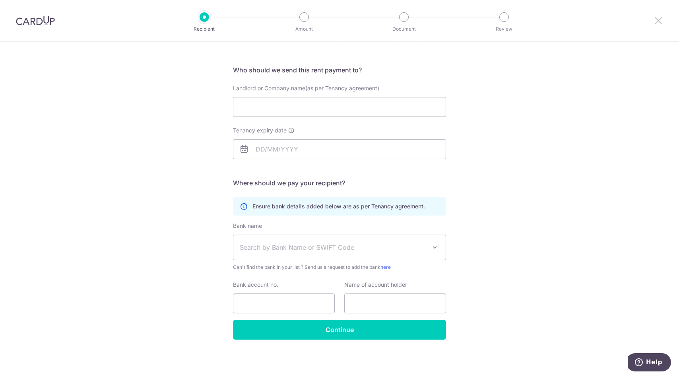
click at [656, 22] on icon at bounding box center [658, 20] width 10 height 10
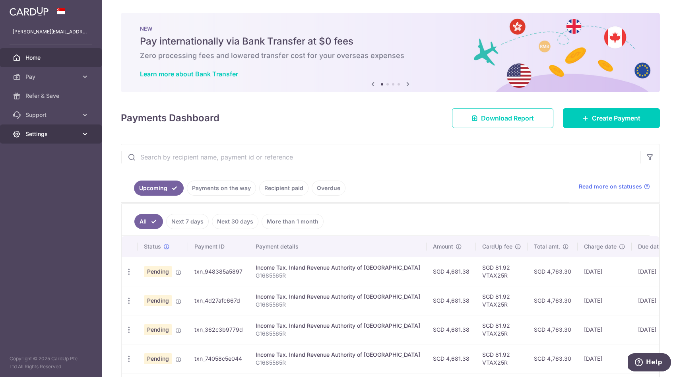
click at [85, 130] on icon at bounding box center [85, 134] width 8 height 8
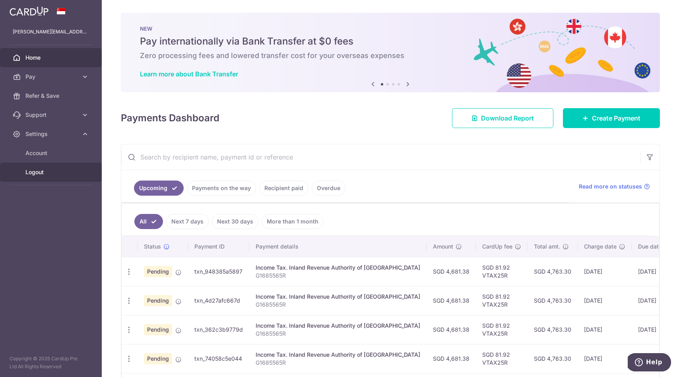
click at [68, 180] on link "Logout" at bounding box center [51, 172] width 102 height 19
